Goal: Transaction & Acquisition: Purchase product/service

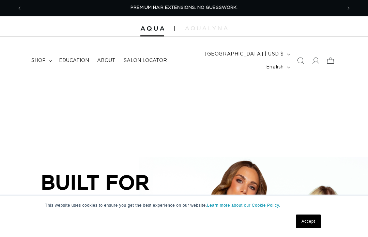
click at [318, 53] on span at bounding box center [315, 60] width 15 height 15
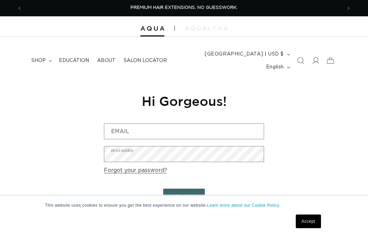
click at [207, 124] on input "Email" at bounding box center [183, 131] width 159 height 15
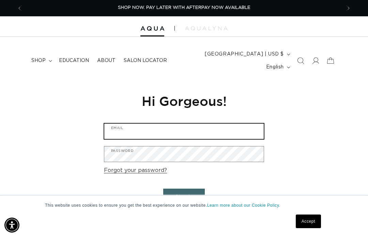
type input "gorgeoushairdesign5491@gmail.com"
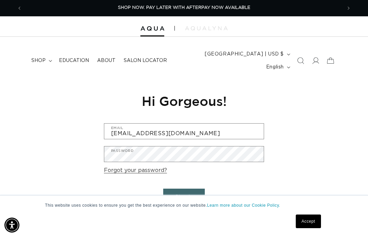
click at [184, 189] on button "Sign in" at bounding box center [184, 197] width 42 height 17
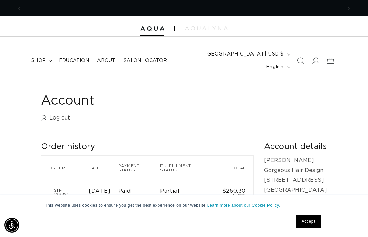
scroll to position [0, 319]
click at [331, 57] on icon at bounding box center [330, 60] width 15 height 15
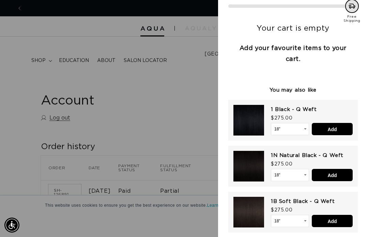
scroll to position [0, 0]
click at [297, 127] on select "18" 22" 24"" at bounding box center [290, 129] width 38 height 12
click at [302, 178] on select "18" 22" 24"" at bounding box center [290, 175] width 38 height 12
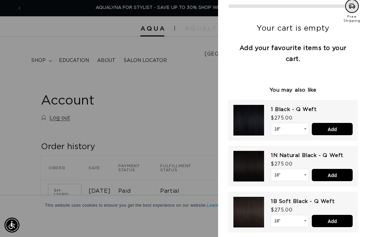
select select "43686747275492"
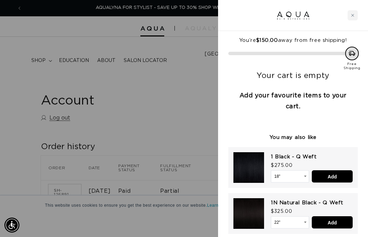
scroll to position [0, 0]
click at [179, 115] on div at bounding box center [184, 118] width 368 height 237
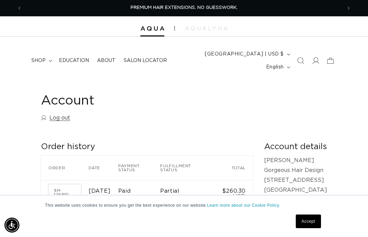
click at [46, 53] on summary "shop" at bounding box center [41, 60] width 28 height 14
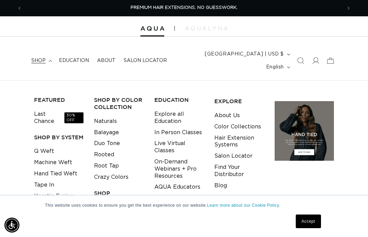
click at [66, 157] on link "Machine Weft" at bounding box center [53, 162] width 38 height 11
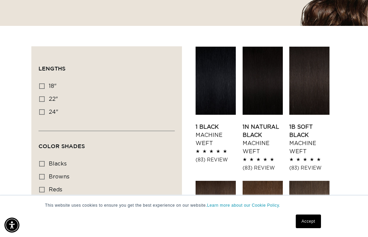
scroll to position [0, 319]
click at [270, 123] on link "1N Natural Black Machine Weft" at bounding box center [262, 139] width 40 height 33
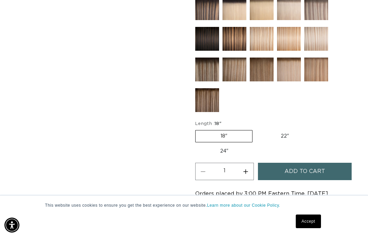
scroll to position [418, 0]
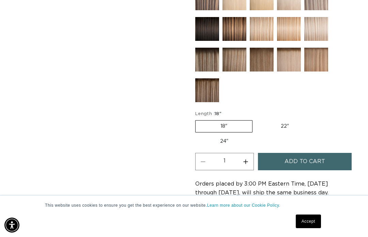
click at [246, 120] on label "18" Variant sold out or unavailable" at bounding box center [223, 126] width 57 height 12
click at [197, 119] on input "18" Variant sold out or unavailable" at bounding box center [197, 119] width 0 height 0
click at [287, 121] on label "22" Variant sold out or unavailable" at bounding box center [285, 127] width 58 height 12
click at [256, 119] on input "22" Variant sold out or unavailable" at bounding box center [256, 119] width 0 height 0
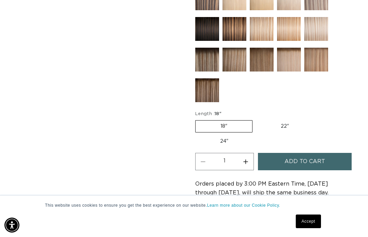
radio input "true"
click at [324, 156] on span "Add to cart" at bounding box center [304, 161] width 41 height 17
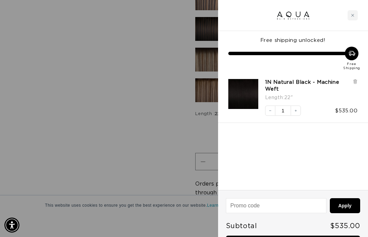
scroll to position [0, 639]
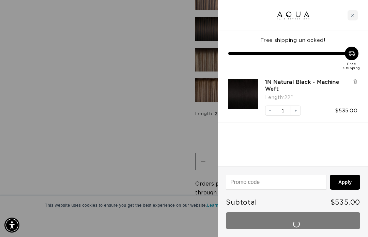
scroll to position [442, 0]
